Goal: Transaction & Acquisition: Purchase product/service

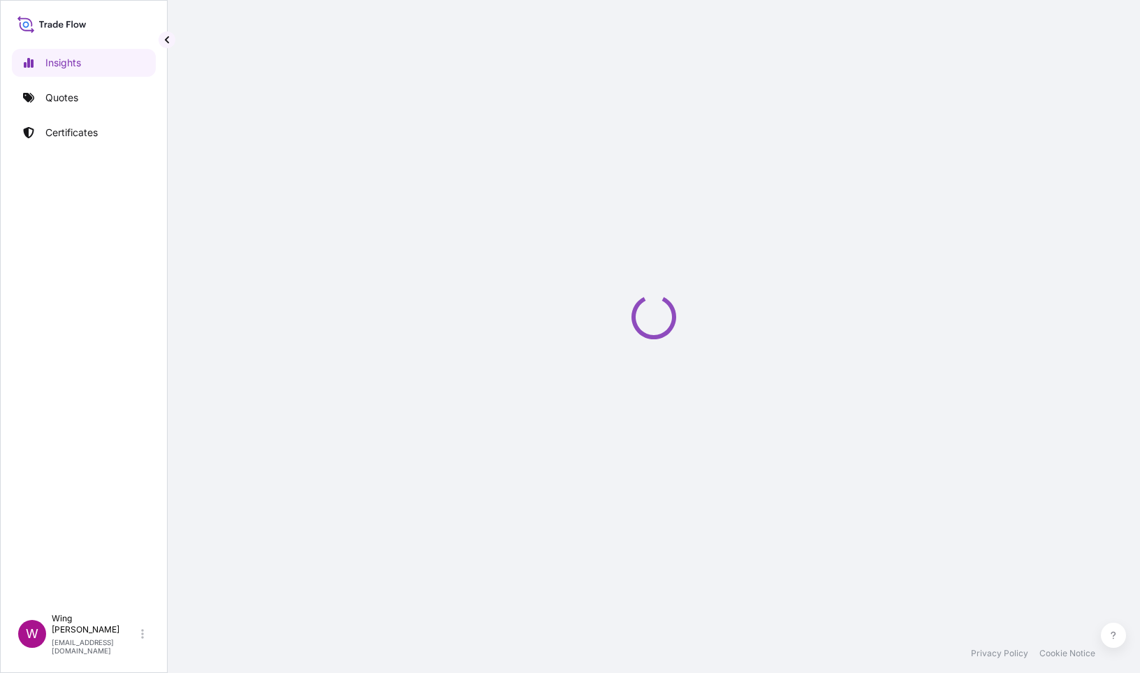
select select "2025"
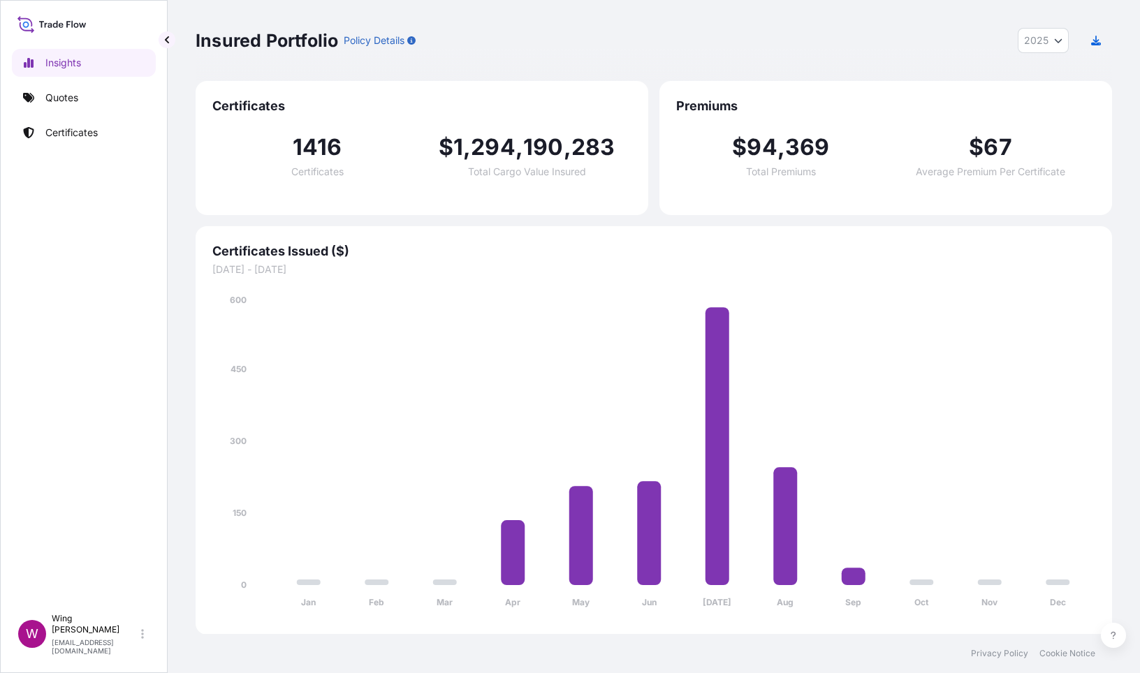
click at [1113, 54] on div "Insured Portfolio Policy Details 2025 2025 2024 2023 2022 Certificates 1416 Cer…" at bounding box center [654, 317] width 973 height 634
click at [1091, 39] on icon "button" at bounding box center [1096, 41] width 10 height 10
click at [50, 101] on p "Quotes" at bounding box center [61, 98] width 33 height 14
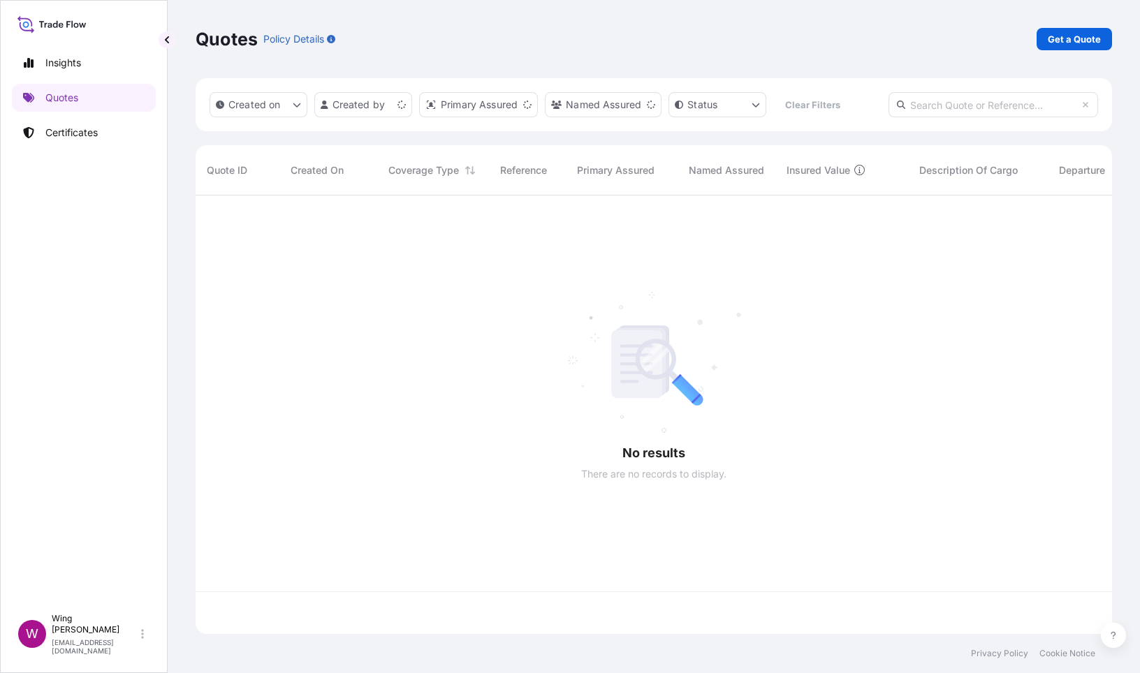
scroll to position [430, 901]
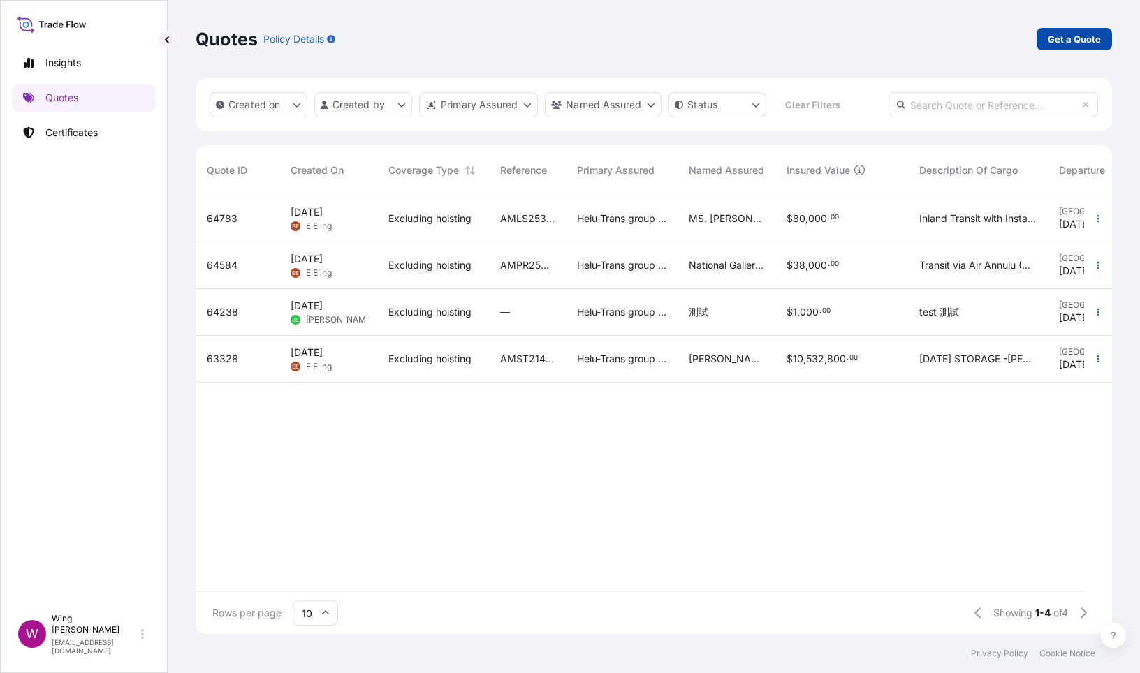
click at [1070, 41] on p "Get a Quote" at bounding box center [1074, 39] width 53 height 14
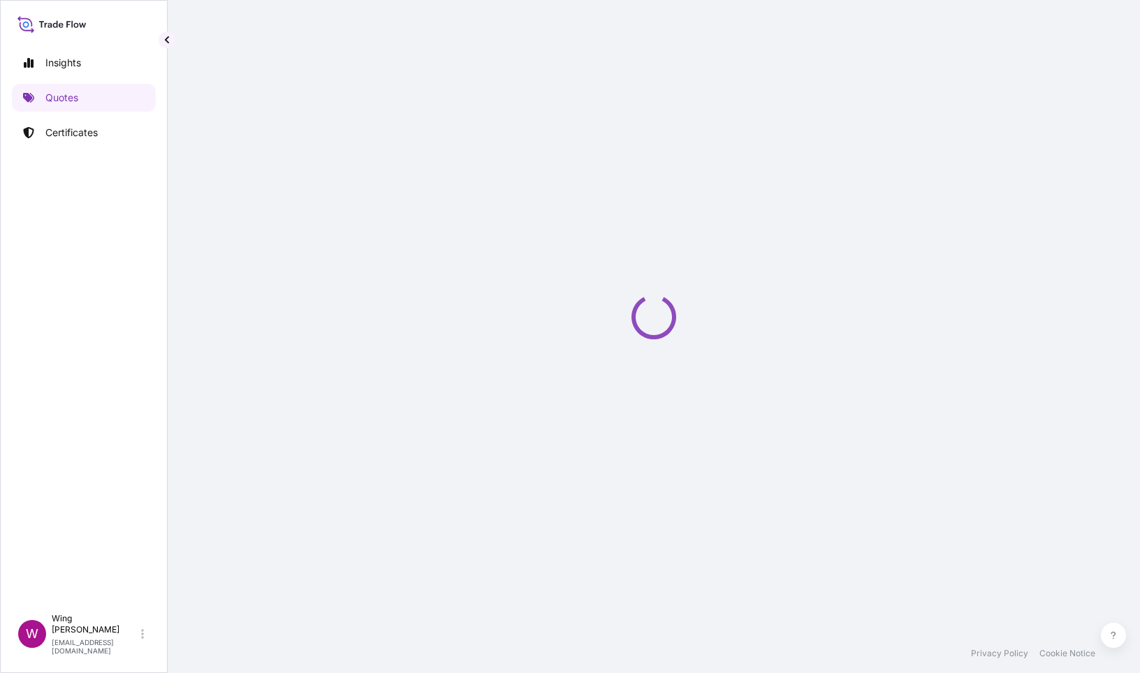
select select "AIR"
select select "27"
select select "Transit"
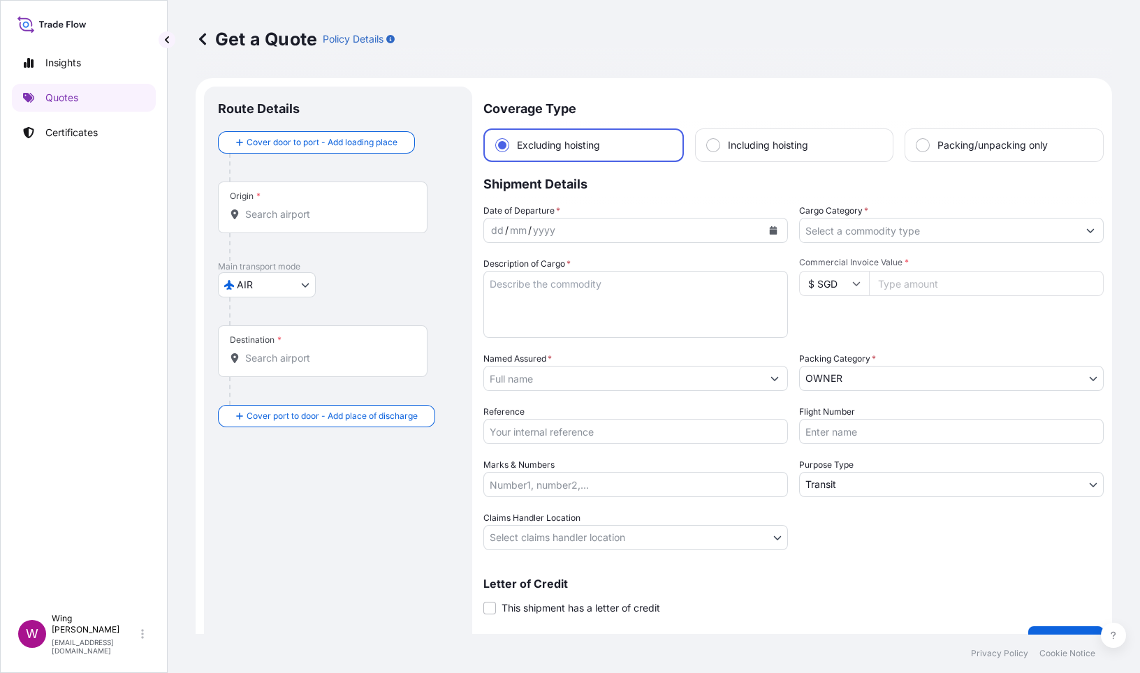
scroll to position [22, 0]
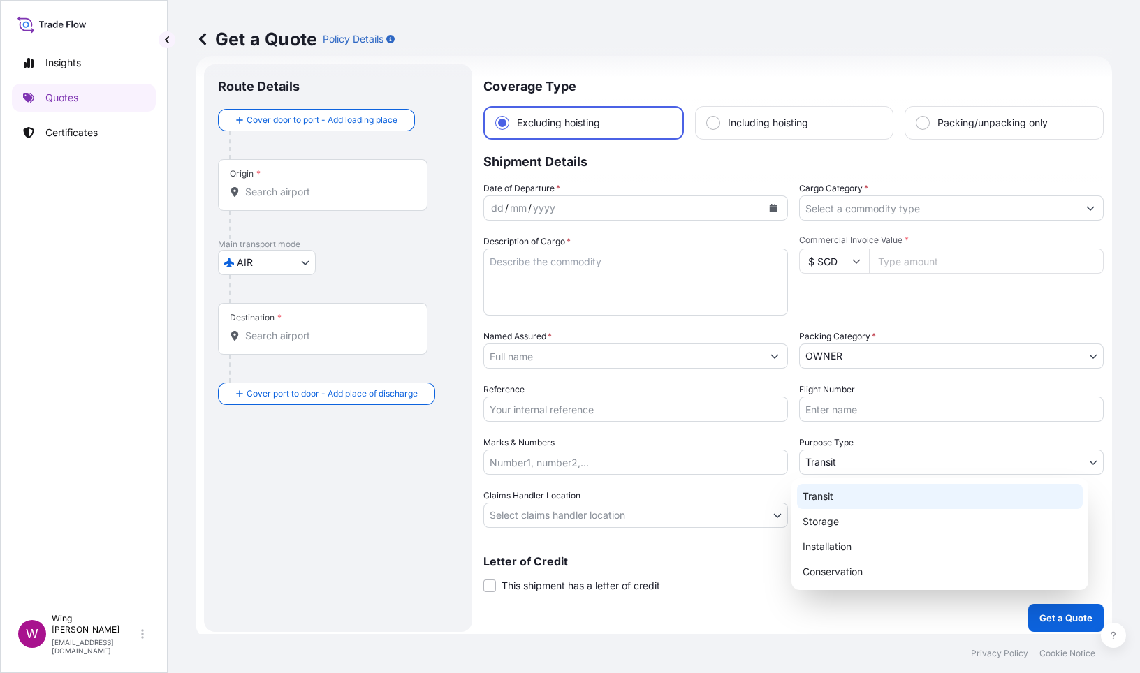
click at [862, 461] on body "Insights Quotes Certificates W Wing Lee [EMAIL_ADDRESS][DOMAIN_NAME] Get a Quot…" at bounding box center [570, 336] width 1140 height 673
click at [280, 256] on body "Insights Quotes Certificates W Wing Lee [EMAIL_ADDRESS][DOMAIN_NAME] Get a Quot…" at bounding box center [570, 336] width 1140 height 673
click at [919, 468] on body "Insights Quotes Certificates W Wing Lee [EMAIL_ADDRESS][DOMAIN_NAME] Get a Quot…" at bounding box center [570, 336] width 1140 height 673
